Goal: Check status: Check status

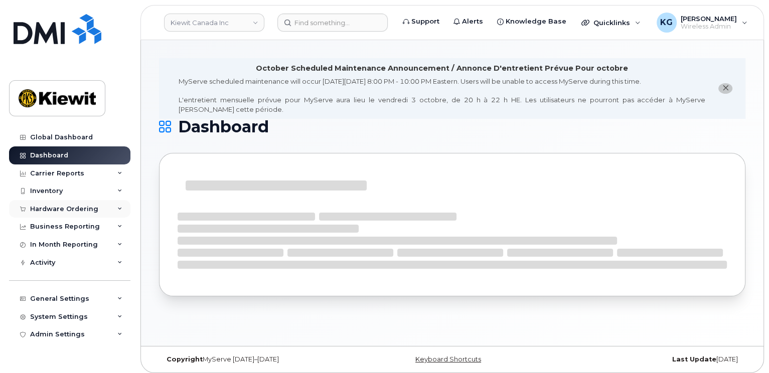
click at [118, 209] on icon at bounding box center [119, 209] width 5 height 5
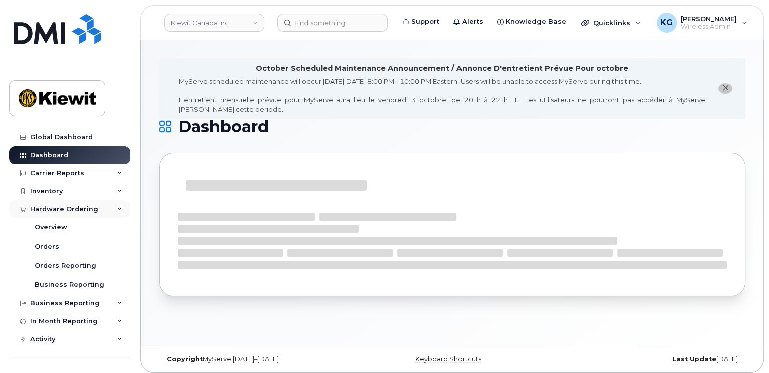
click at [117, 210] on icon at bounding box center [119, 209] width 5 height 5
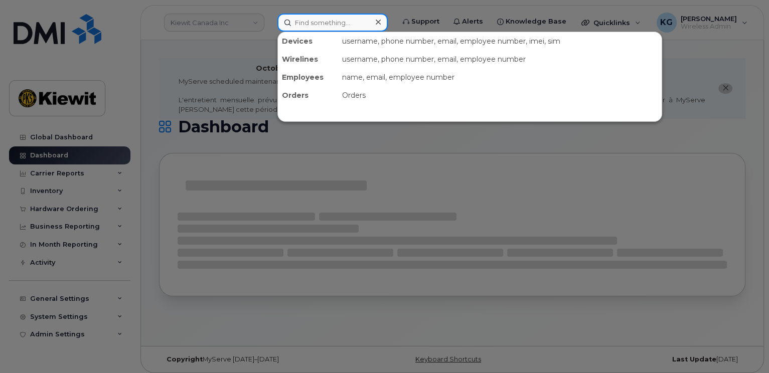
click at [316, 22] on input at bounding box center [332, 23] width 110 height 18
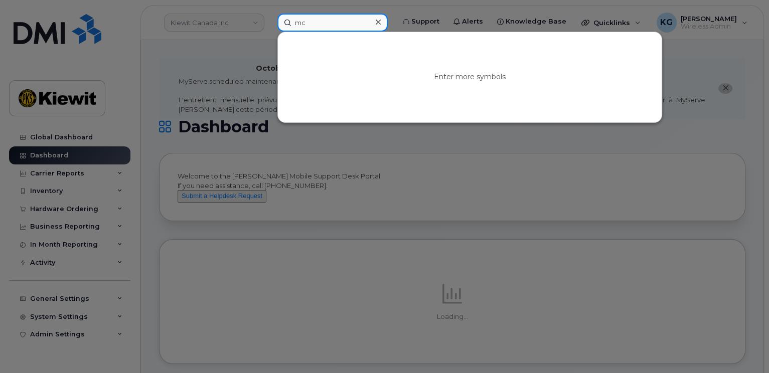
type input "m"
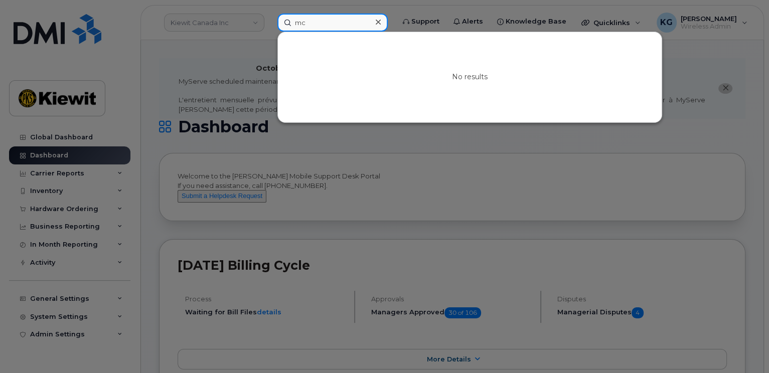
type input "m"
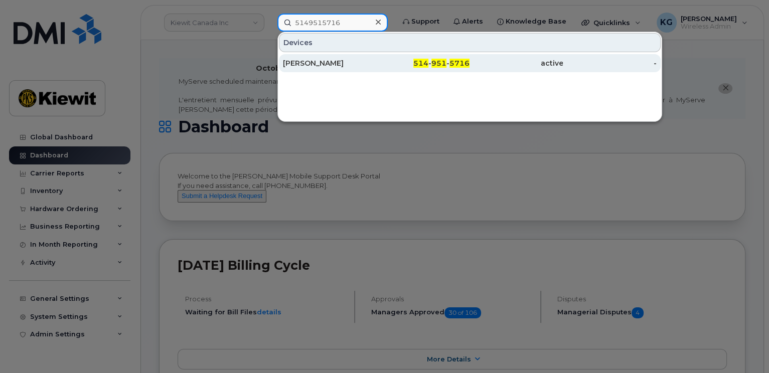
type input "5149515716"
click at [334, 64] on div "[PERSON_NAME]" at bounding box center [329, 63] width 93 height 10
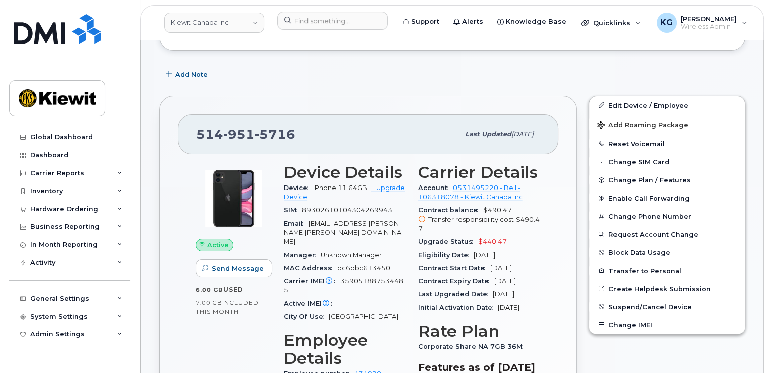
scroll to position [251, 0]
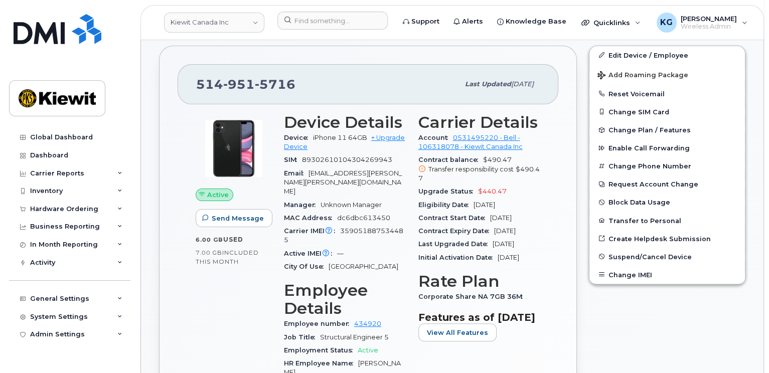
drag, startPoint x: 521, startPoint y: 194, endPoint x: 477, endPoint y: 194, distance: 43.7
click at [477, 199] on div "Eligibility Date [DATE]" at bounding box center [480, 205] width 122 height 13
click at [533, 199] on div "Eligibility Date Feb 23, 2026" at bounding box center [480, 205] width 122 height 13
click at [630, 328] on div "Edit Device / Employee Add Roaming Package Reset Voicemail Change SIM Card Chan…" at bounding box center [667, 349] width 169 height 618
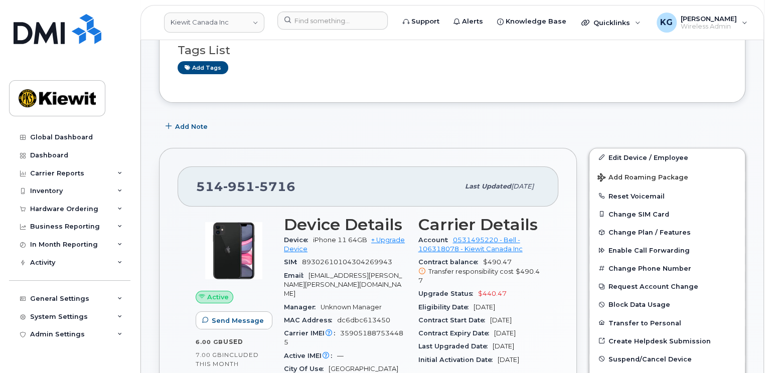
scroll to position [151, 0]
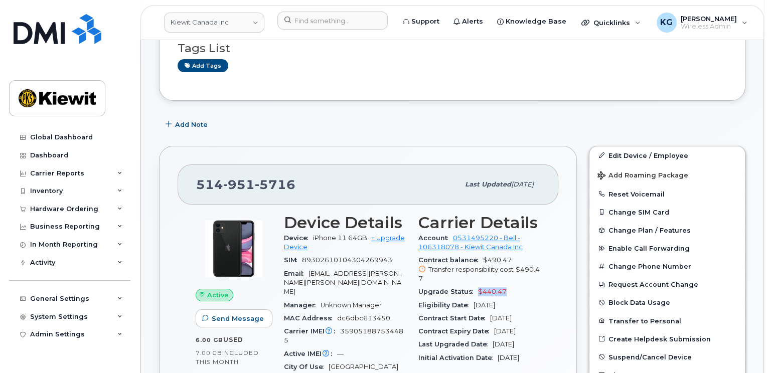
drag, startPoint x: 506, startPoint y: 282, endPoint x: 477, endPoint y: 282, distance: 28.6
click at [477, 286] on div "Upgrade Status $440.47" at bounding box center [480, 292] width 122 height 13
